Goal: Task Accomplishment & Management: Use online tool/utility

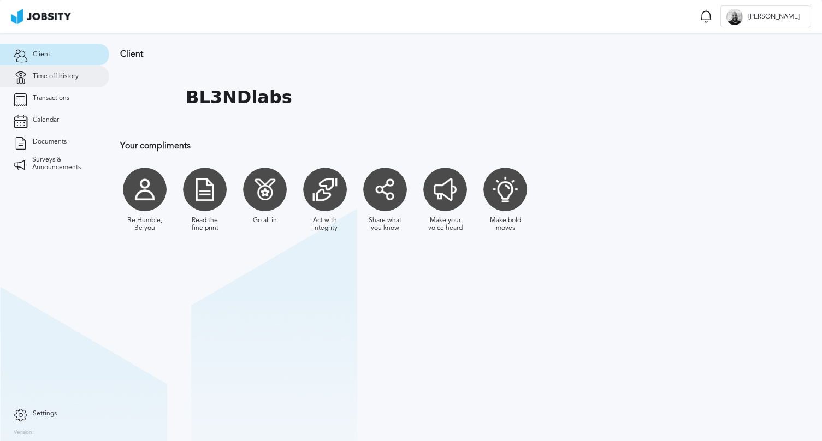
click at [56, 75] on span "Time off history" at bounding box center [56, 77] width 46 height 8
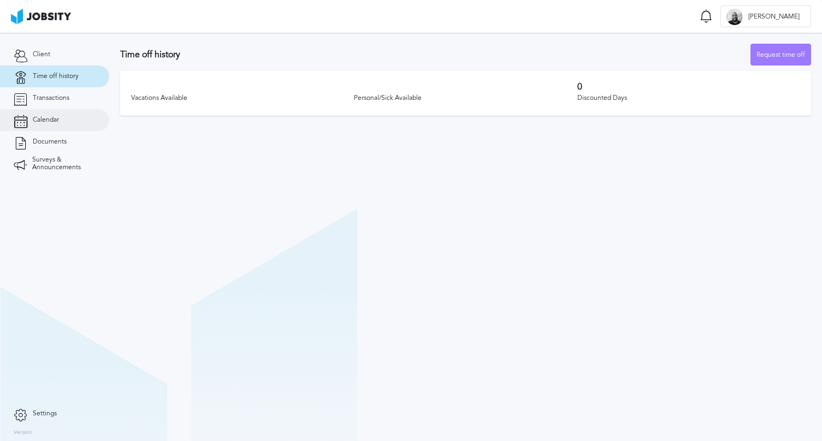
click at [72, 116] on link "Calendar" at bounding box center [54, 120] width 109 height 22
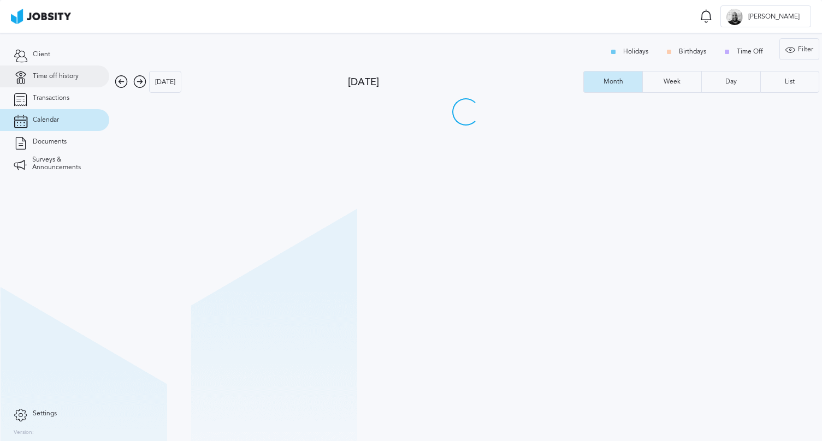
click at [72, 80] on link "Time off history" at bounding box center [54, 77] width 109 height 22
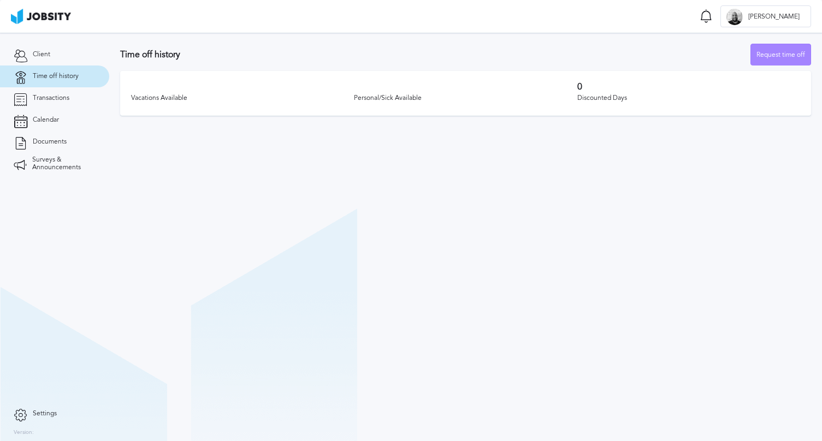
click at [772, 49] on div "Request time off" at bounding box center [781, 55] width 60 height 22
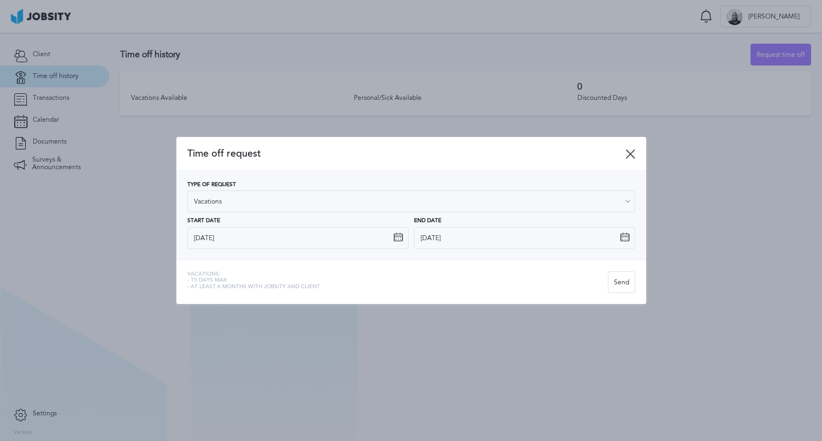
click at [632, 151] on icon at bounding box center [631, 154] width 10 height 10
